Goal: Task Accomplishment & Management: Complete application form

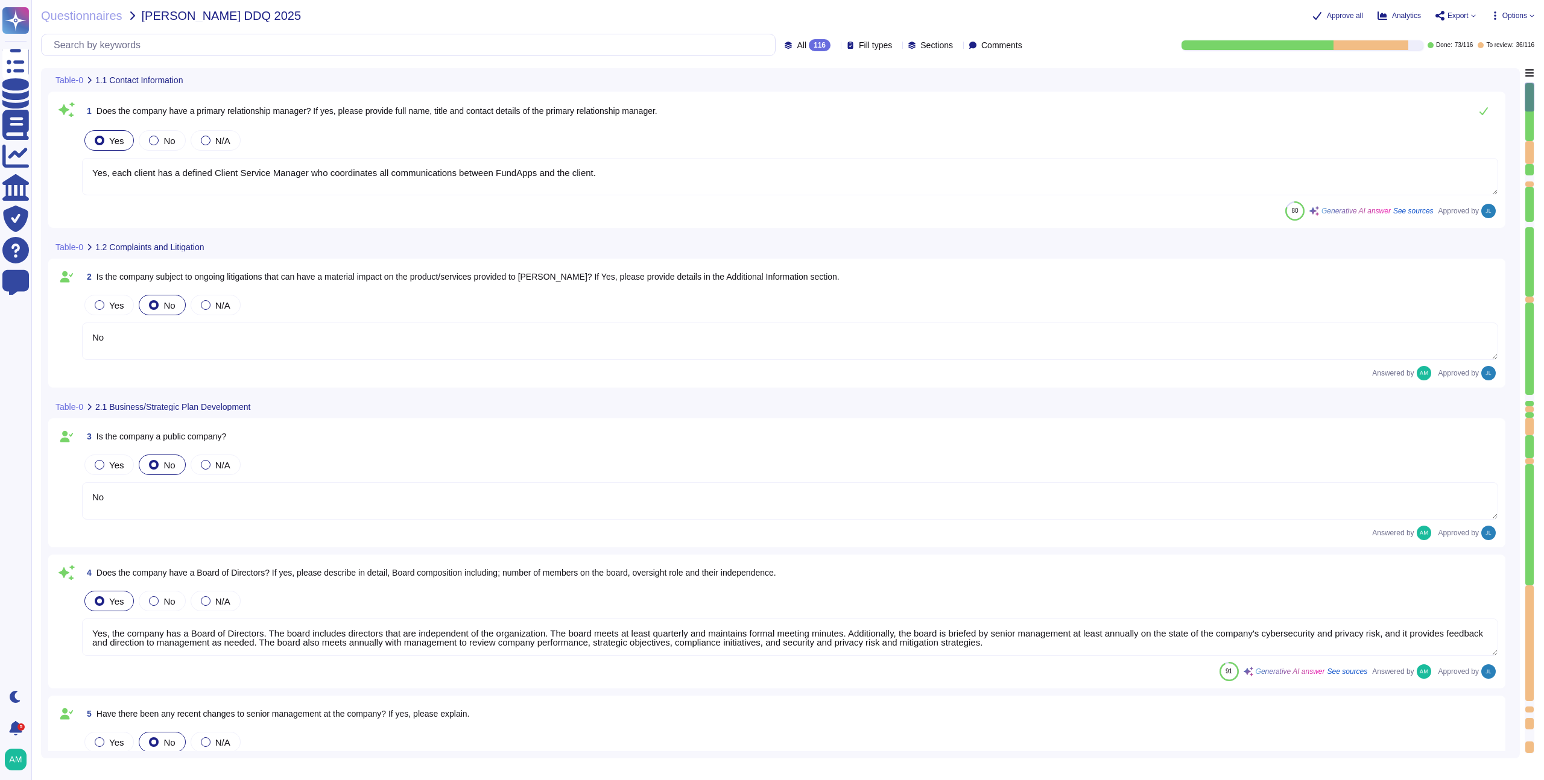
type textarea "Yes, each client has a defined Client Service Manager who coordinates all commu…"
type textarea "No"
type textarea "Yes, the company has a Board of Directors. The board includes directors that ar…"
type textarea "No"
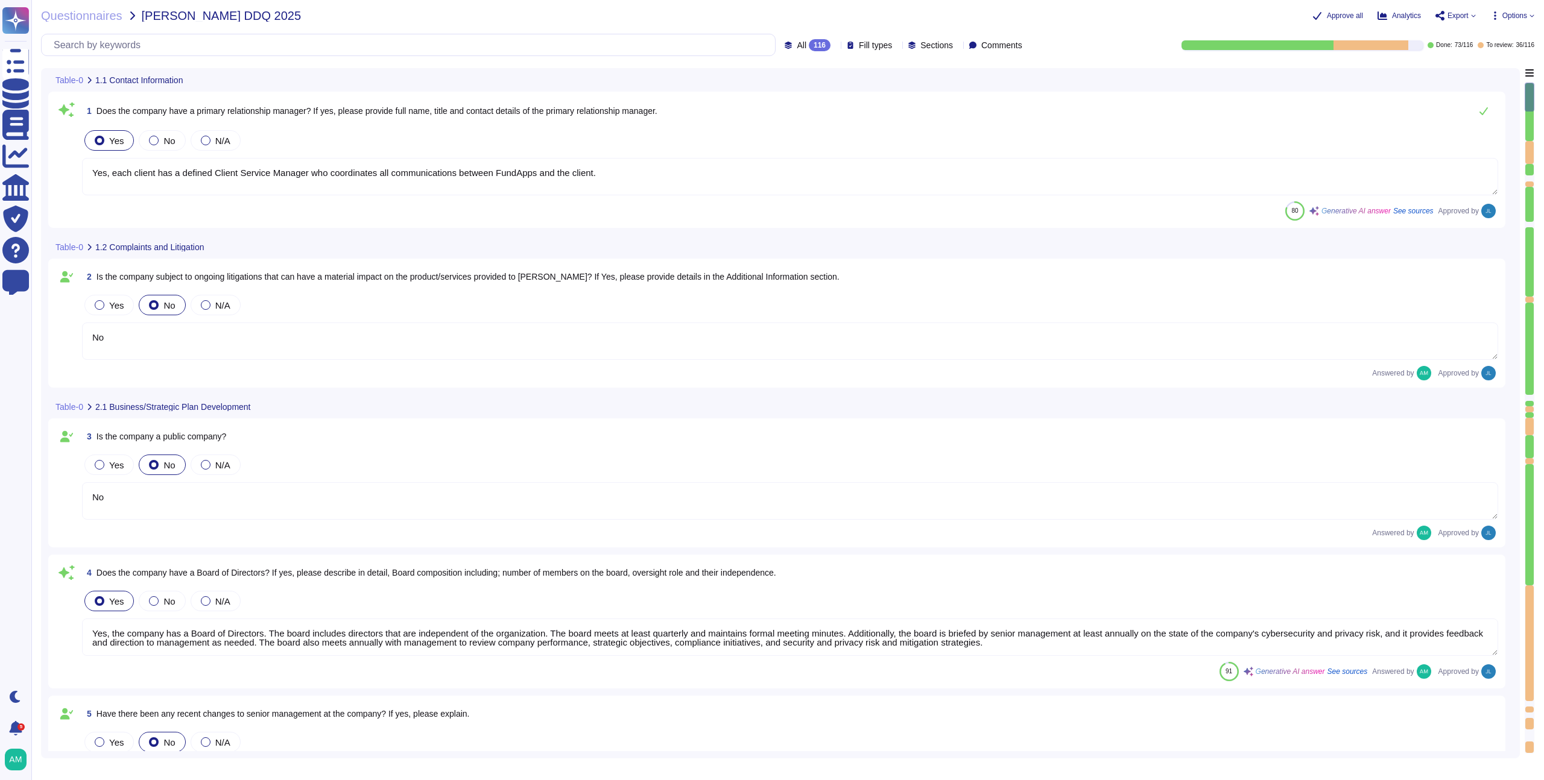
type textarea "Our CEO - [PERSON_NAME]"
type textarea "The board of directors plays a significant role in the company's strategic over…"
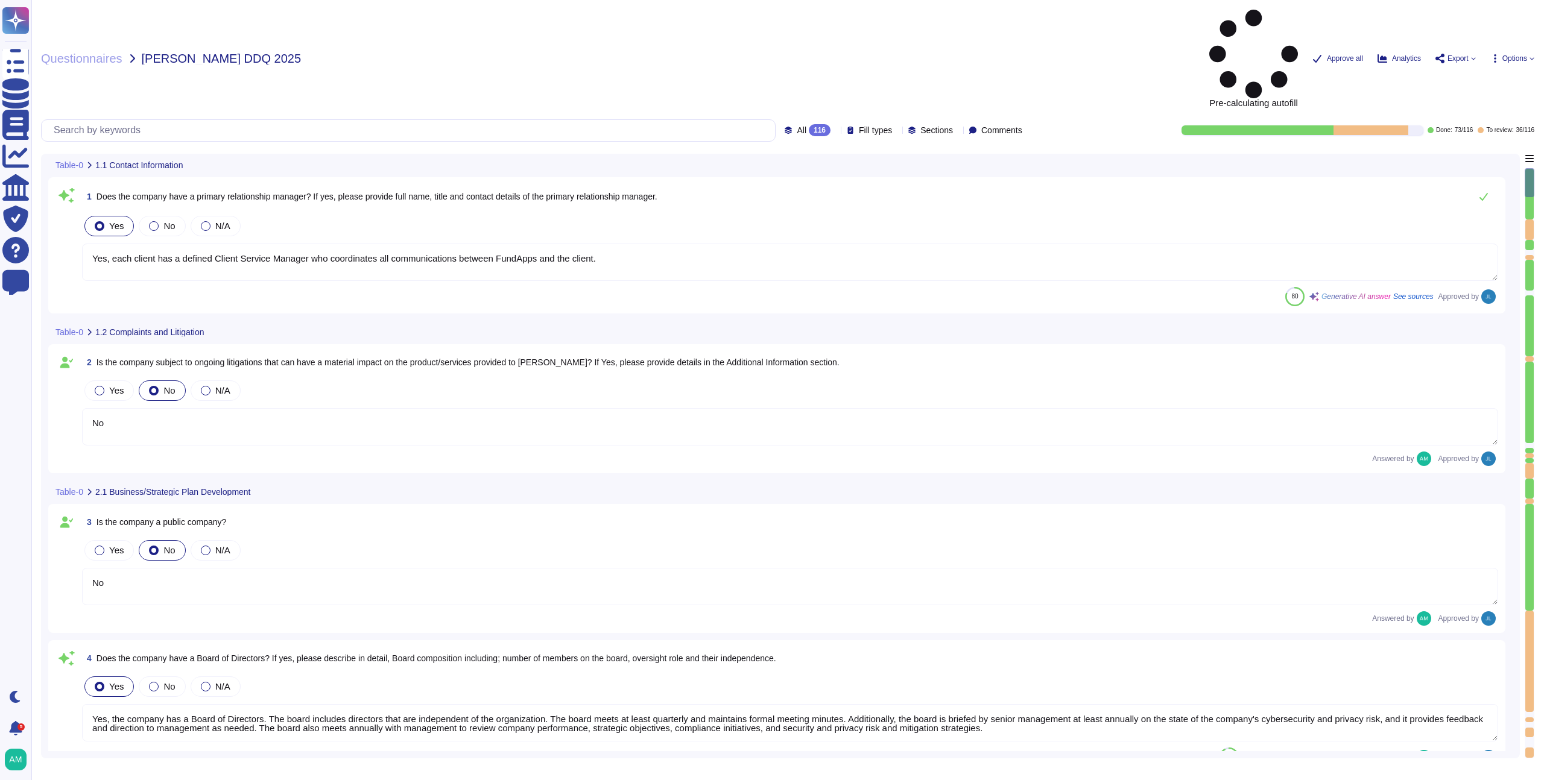
type textarea "Yes, each client has a defined Client Service Manager who coordinates all commu…"
type textarea "No"
type textarea "Yes, the company has a Board of Directors. The board includes directors that ar…"
type textarea "No"
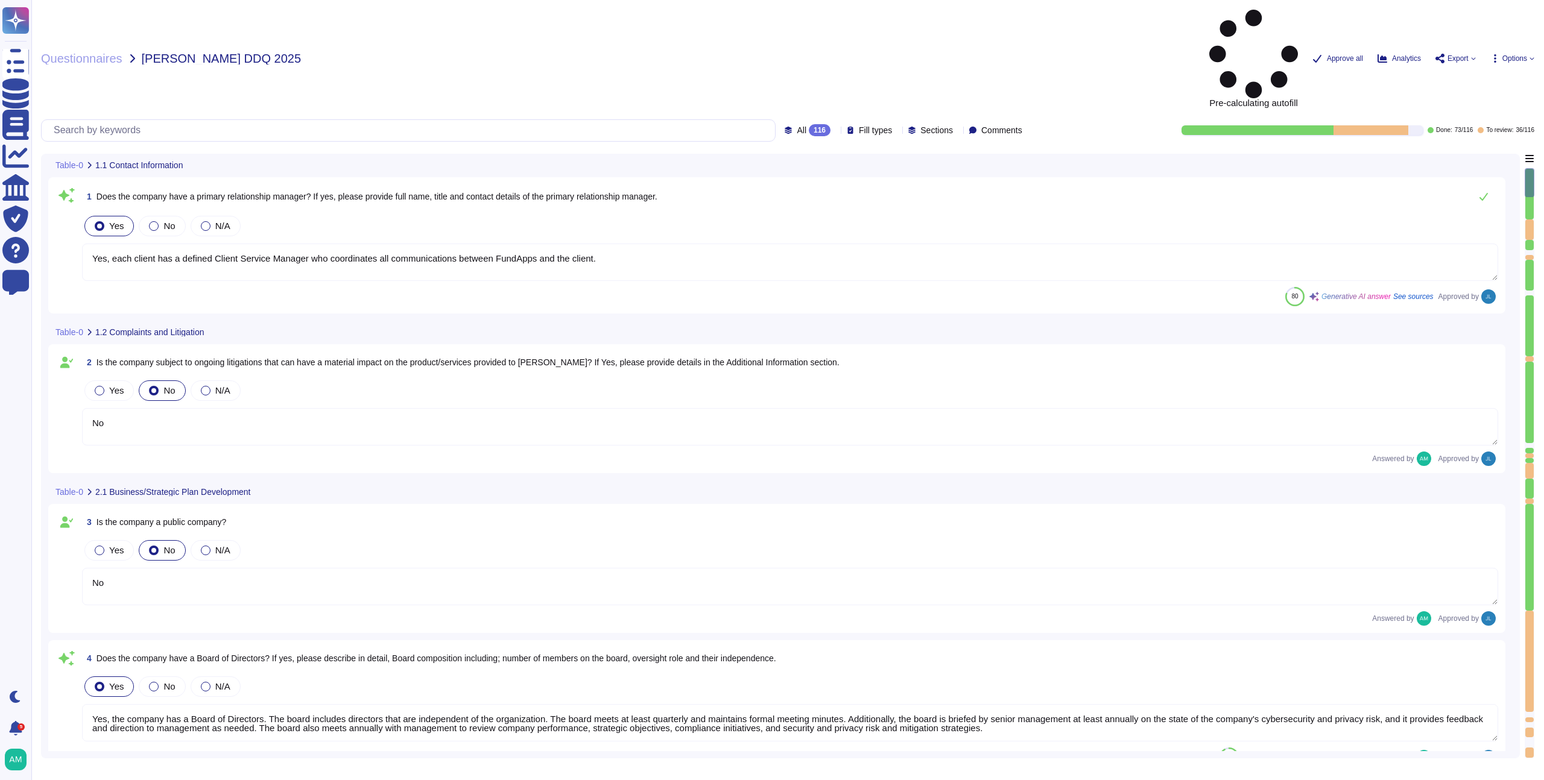
type textarea "Our CEO - [PERSON_NAME]"
type textarea "The board of directors plays a significant role in the company's strategic over…"
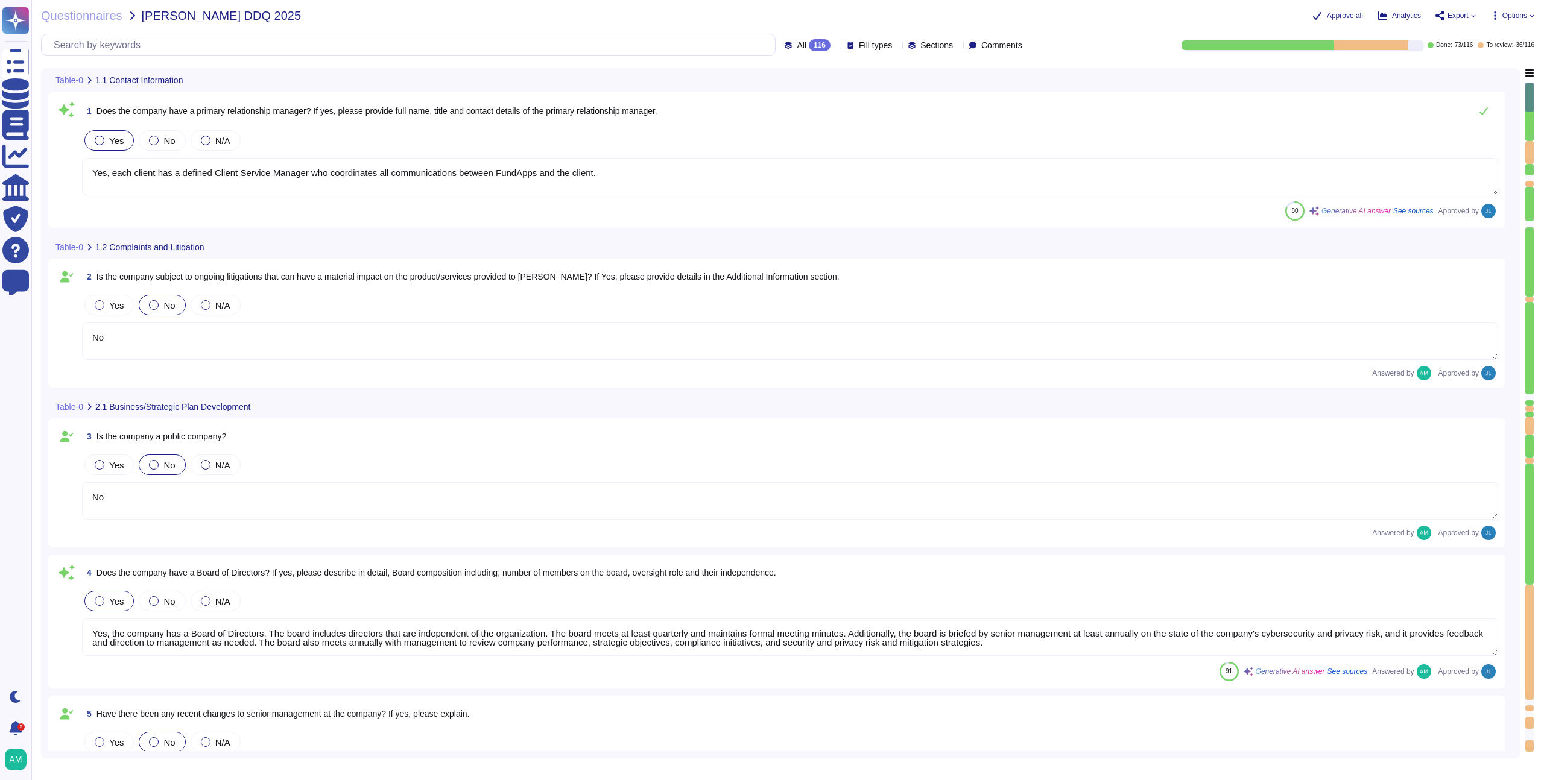
click at [809, 47] on div "116" at bounding box center [820, 45] width 22 height 12
click at [809, 43] on div "116" at bounding box center [820, 45] width 22 height 12
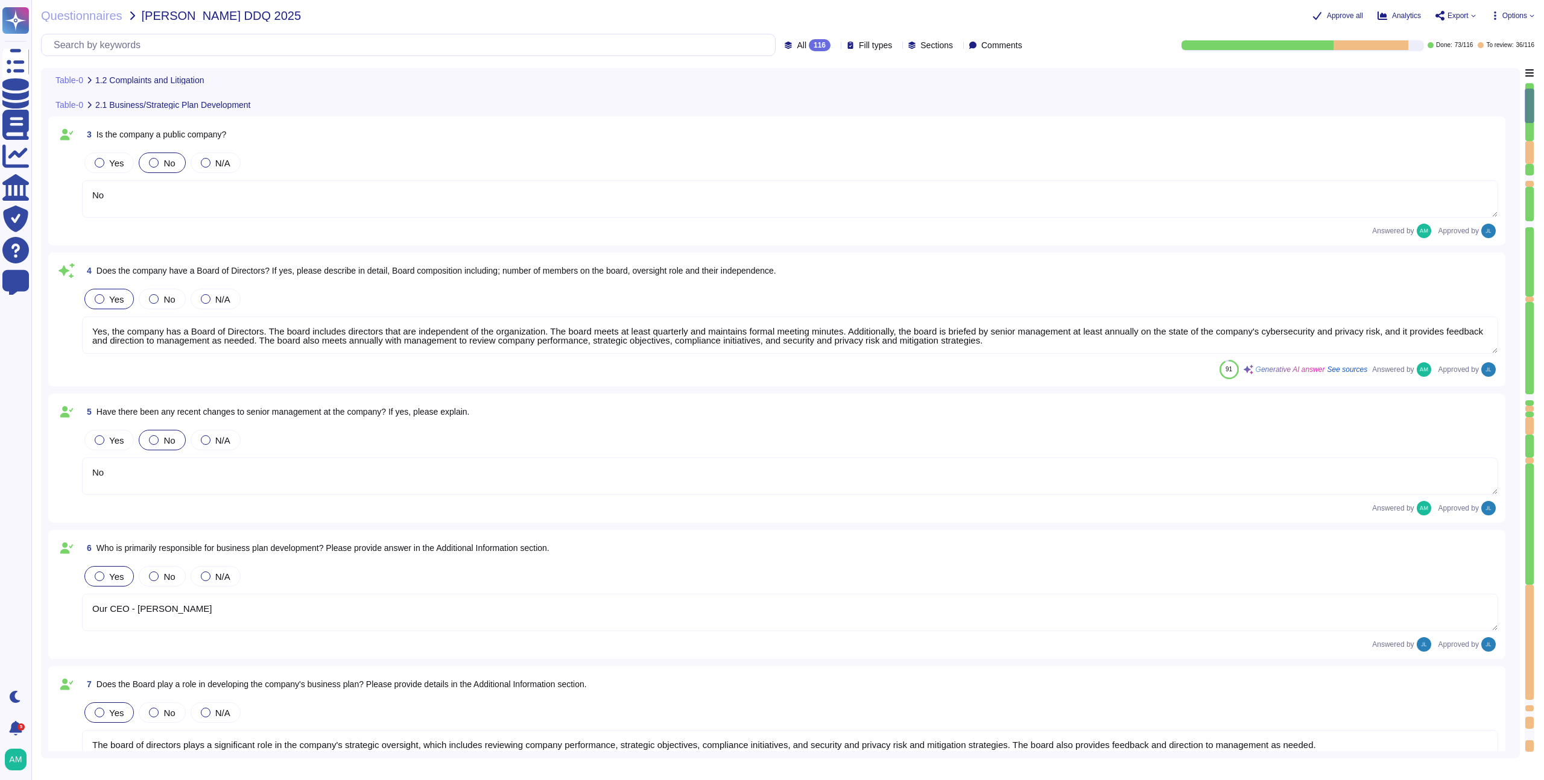
type textarea "FundApps' financial statements are publicly available on Companies House"
type textarea "FundApps mandates a third-party financial auditor to review its financial state…"
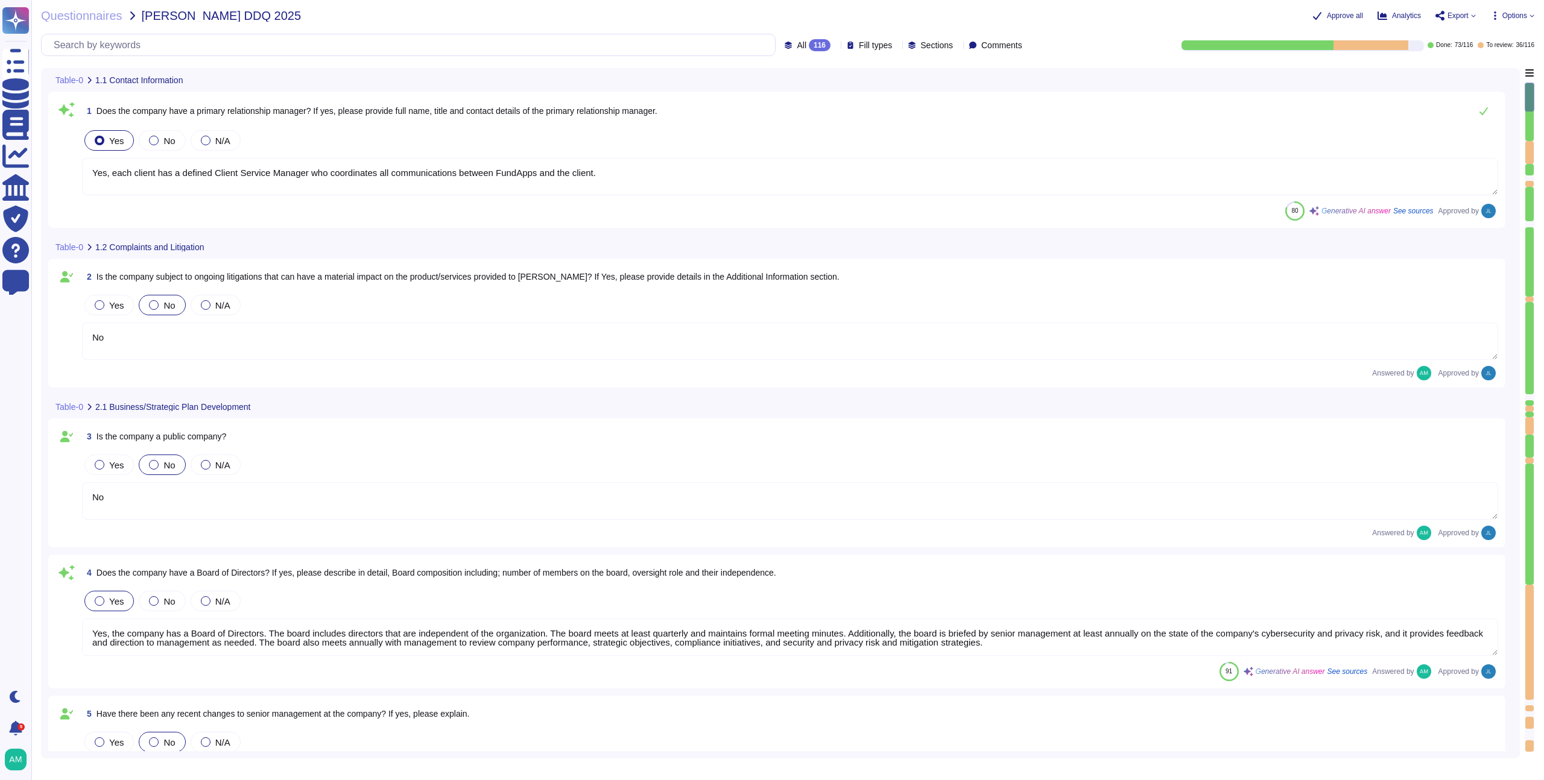
type textarea "Yes, each client has a defined Client Service Manager who coordinates all commu…"
